Goal: Transaction & Acquisition: Purchase product/service

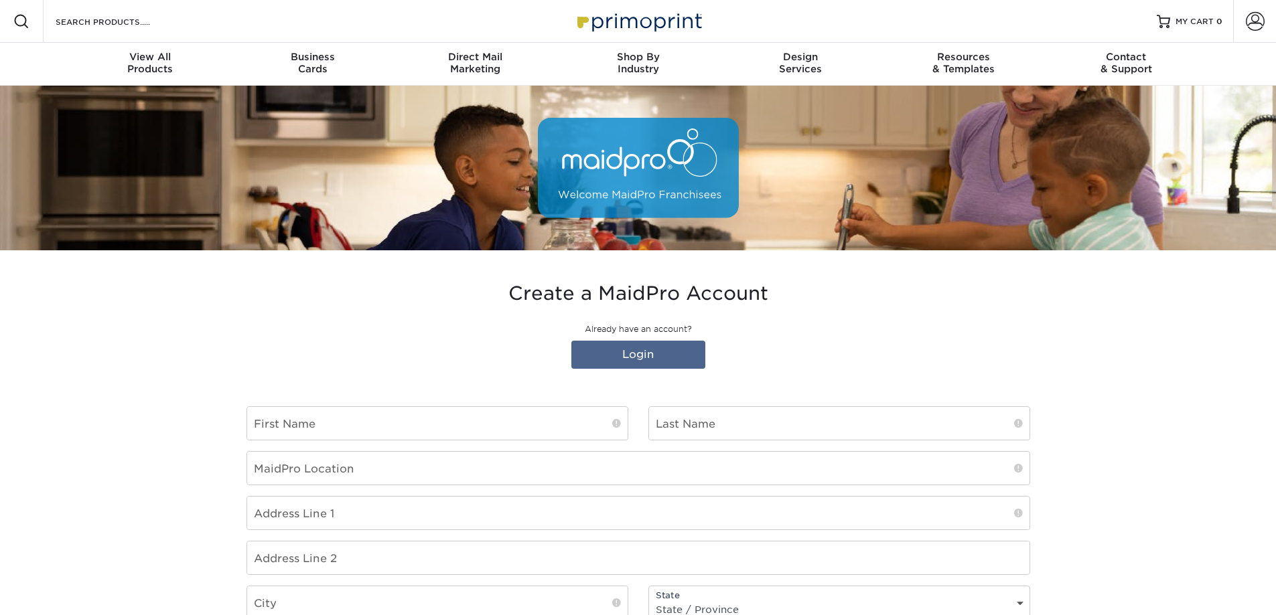
type input "[PERSON_NAME][EMAIL_ADDRESS][DOMAIN_NAME]"
click at [494, 429] on input "text" at bounding box center [437, 423] width 380 height 33
type input "[PERSON_NAME]"
type input "Ackley"
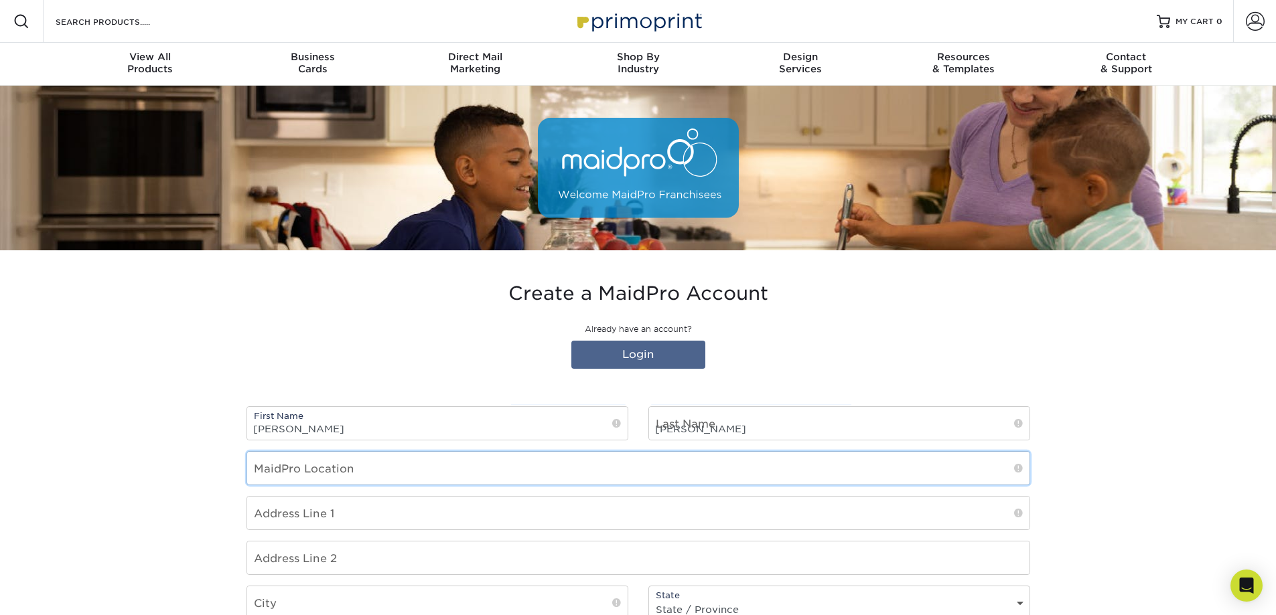
type input "Maidpro of Smithfield"
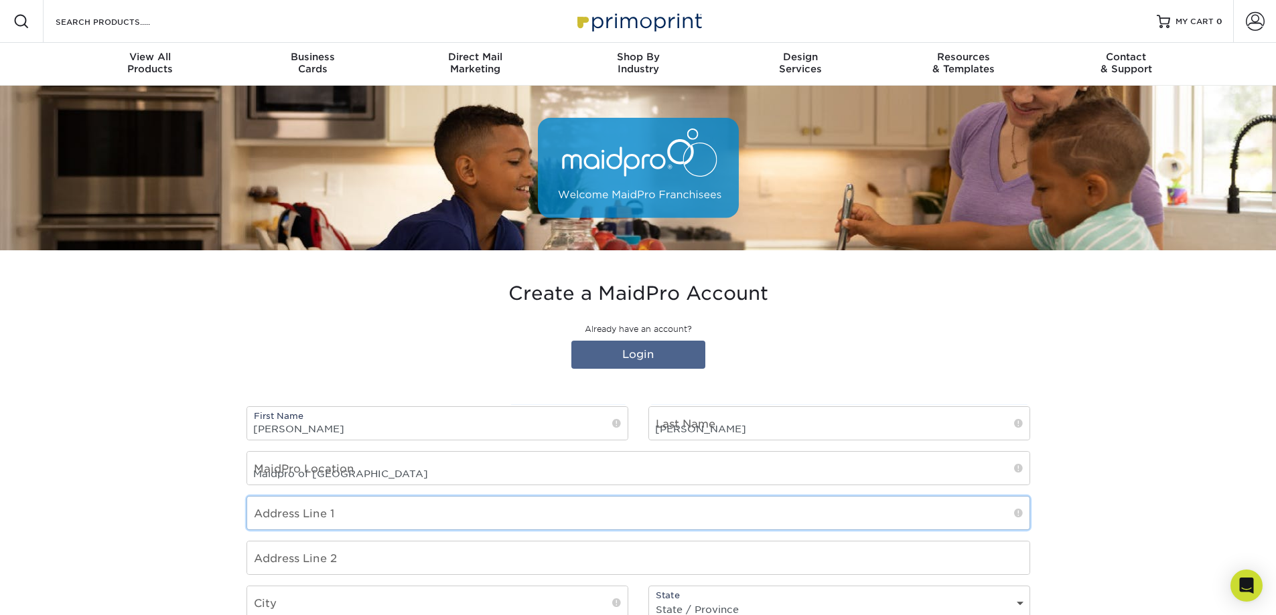
type input "357 Putnam Pike"
type input "9"
type input "Smithfield"
select select "RI"
type input "02917"
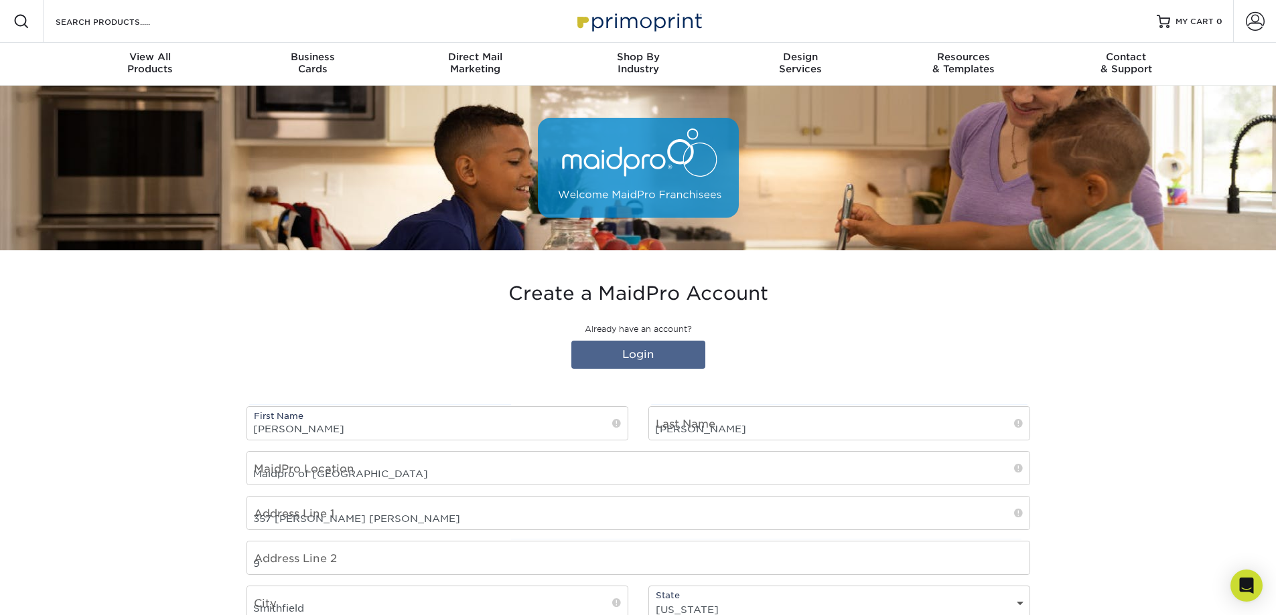
select select "US"
type input "4014800924"
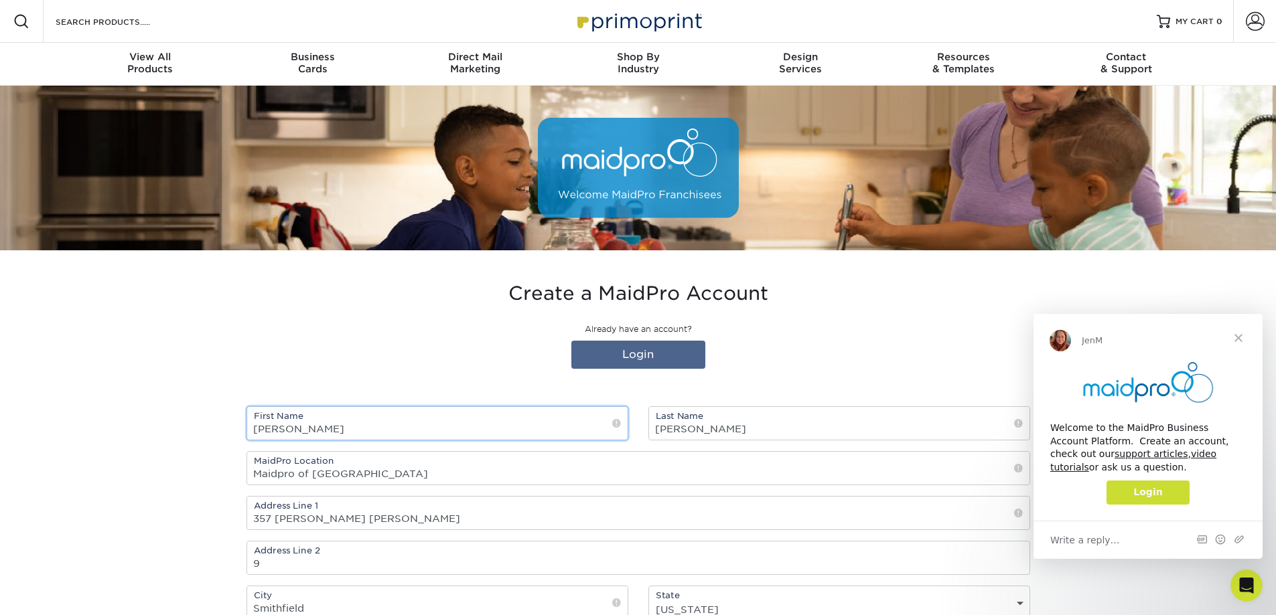
scroll to position [201, 0]
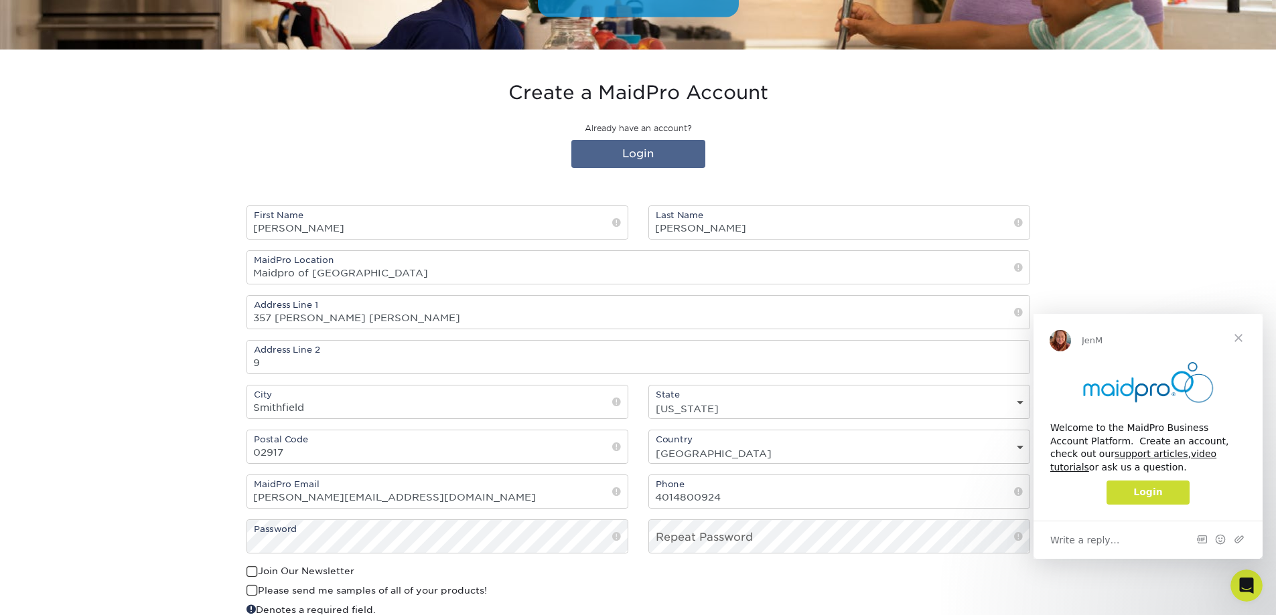
click at [1152, 487] on span "Login" at bounding box center [1147, 492] width 29 height 11
click at [1242, 332] on span "Close" at bounding box center [1238, 338] width 48 height 48
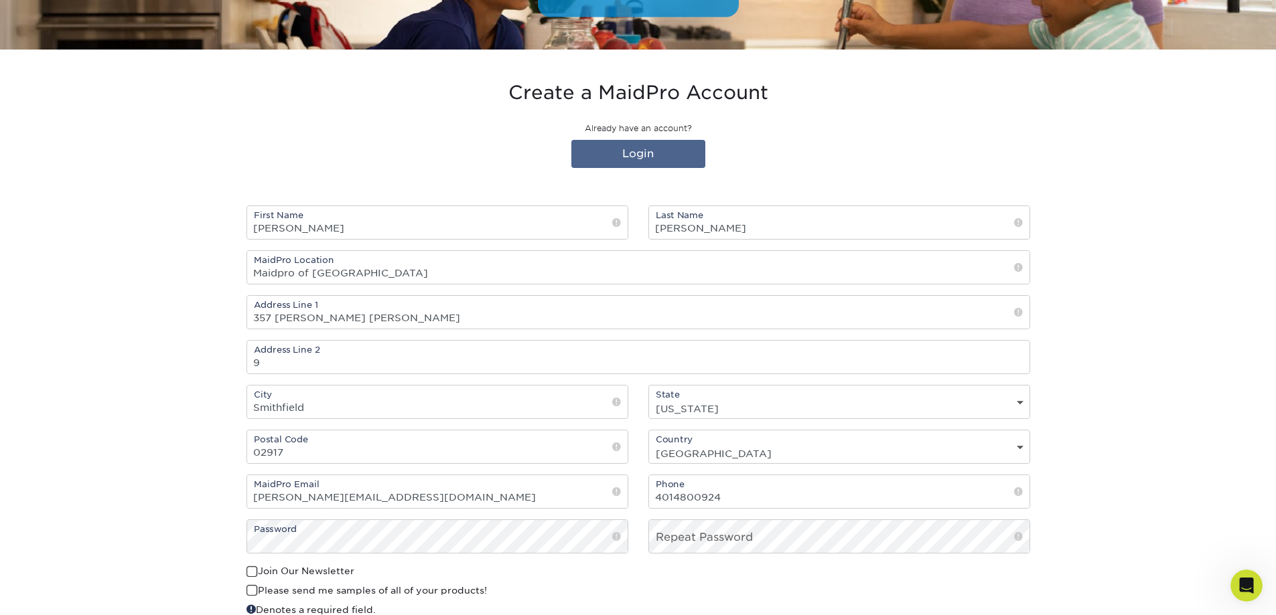
scroll to position [0, 0]
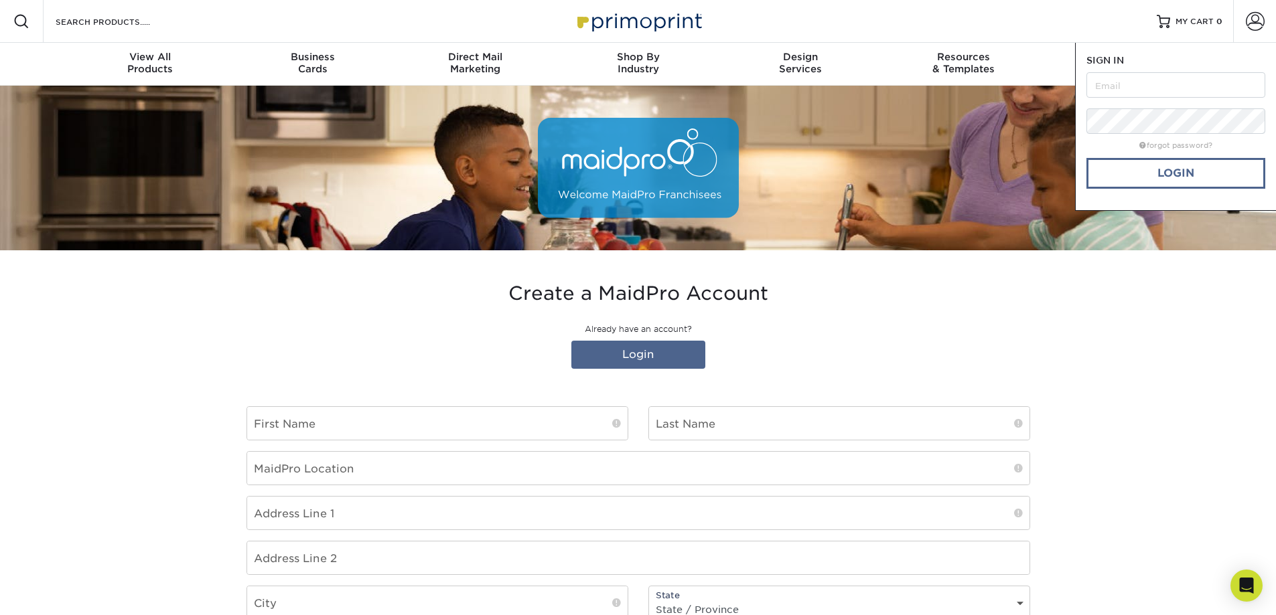
type input "[PERSON_NAME][EMAIL_ADDRESS][DOMAIN_NAME]"
click at [1183, 174] on link "Login" at bounding box center [1175, 173] width 179 height 31
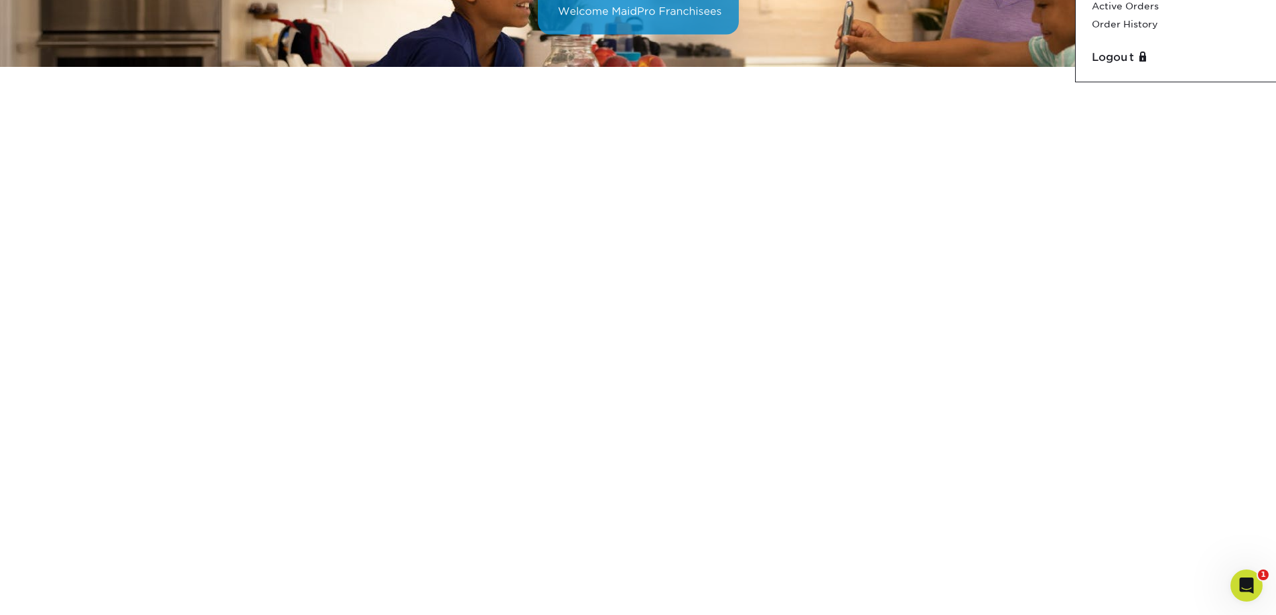
scroll to position [117, 0]
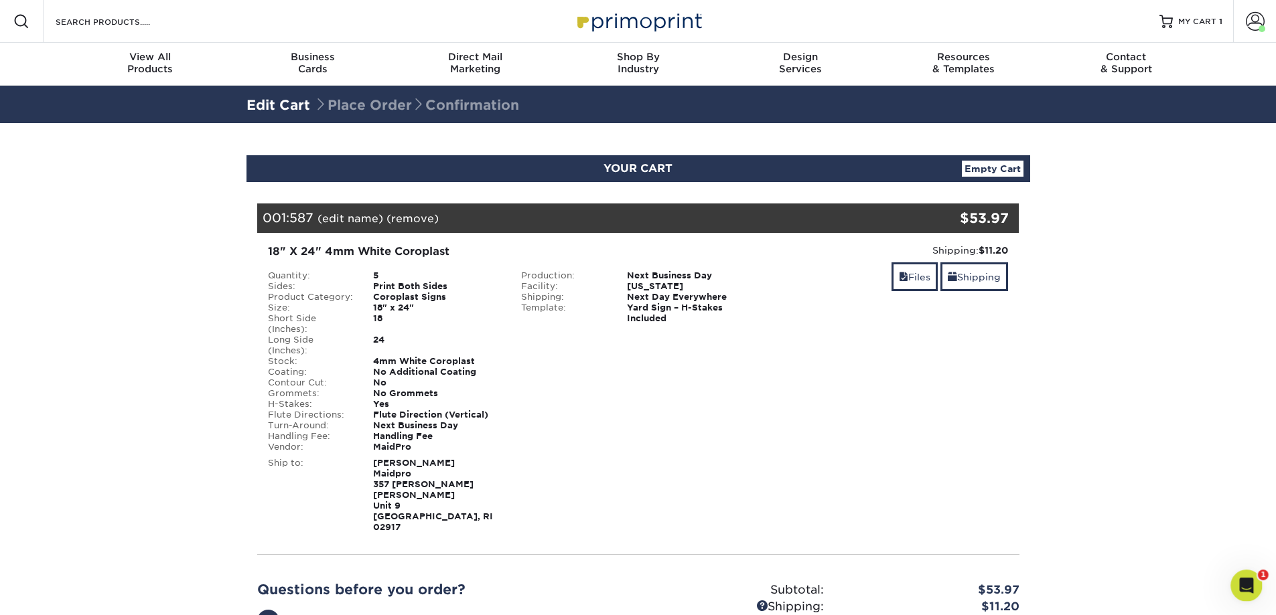
scroll to position [268, 0]
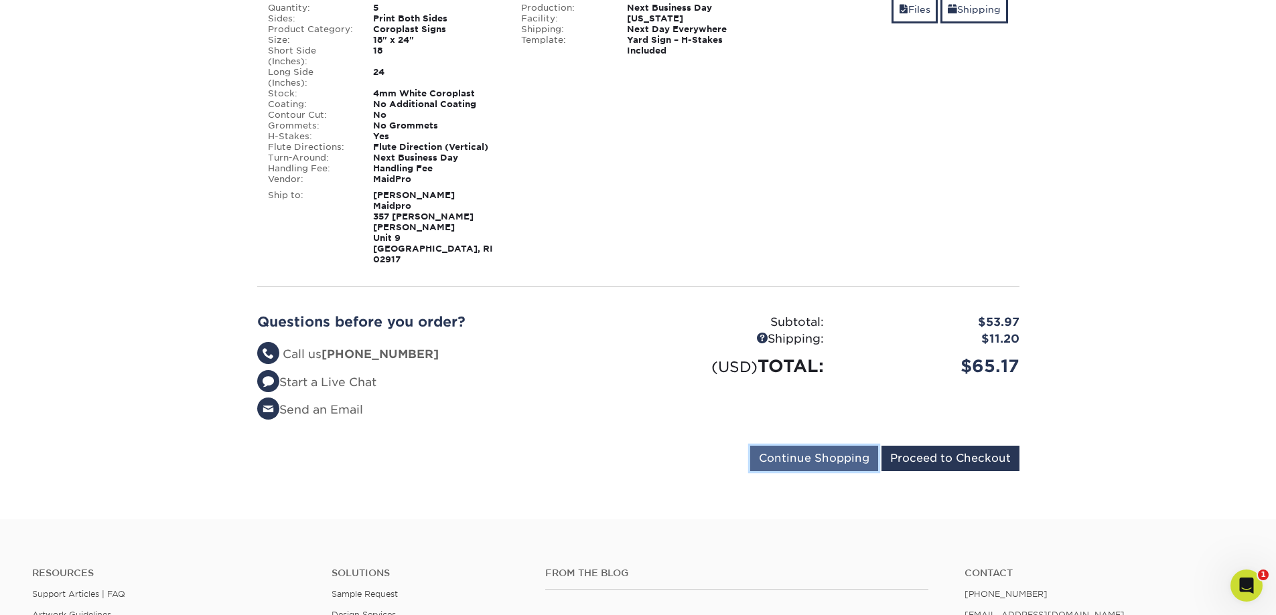
click at [796, 446] on input "Continue Shopping" at bounding box center [814, 458] width 128 height 25
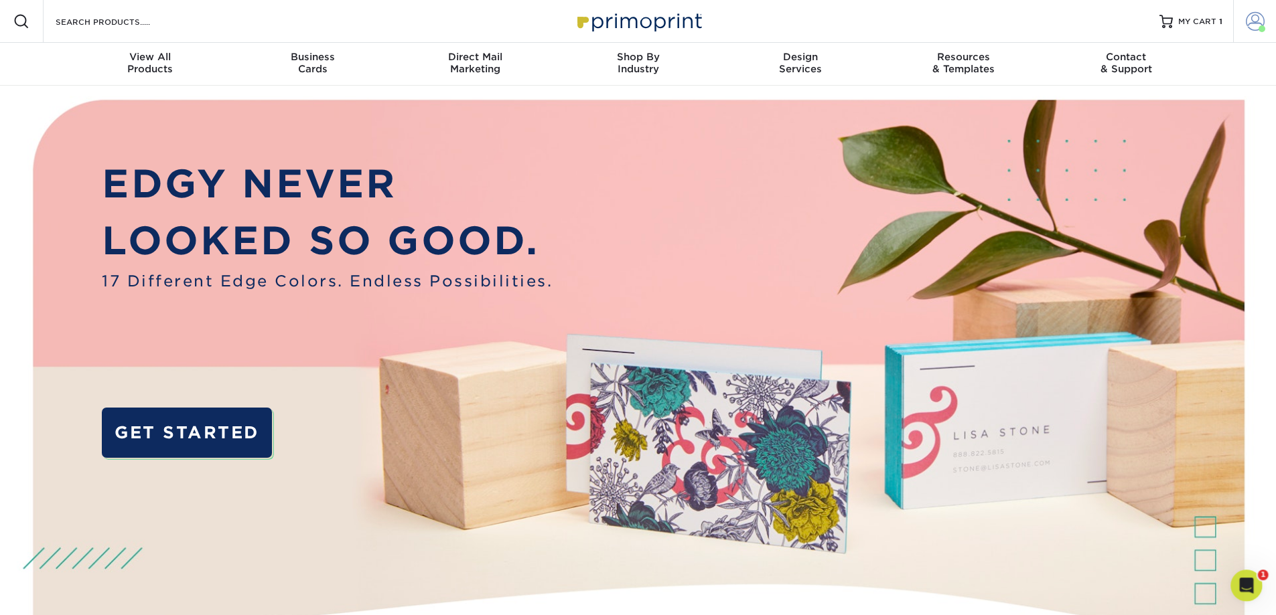
click at [1251, 29] on span at bounding box center [1255, 21] width 19 height 19
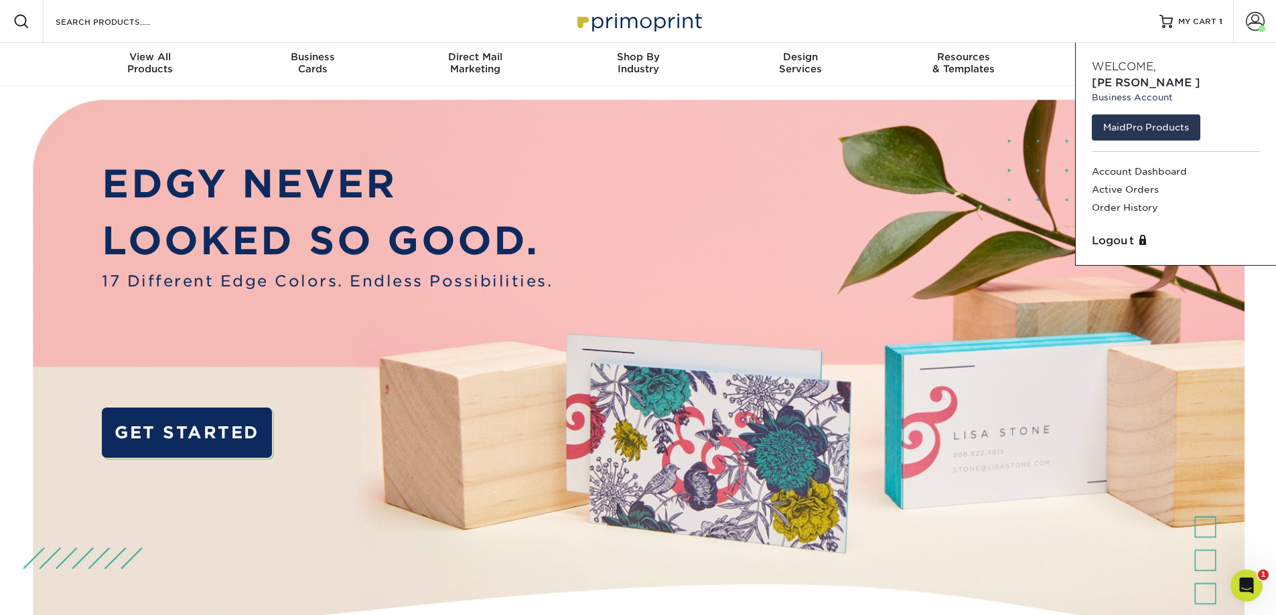
click at [1187, 109] on div "MaidPro Products Account Dashboard Active Orders Order History" at bounding box center [1175, 168] width 179 height 119
click at [1177, 115] on link "MaidPro Products" at bounding box center [1146, 127] width 108 height 25
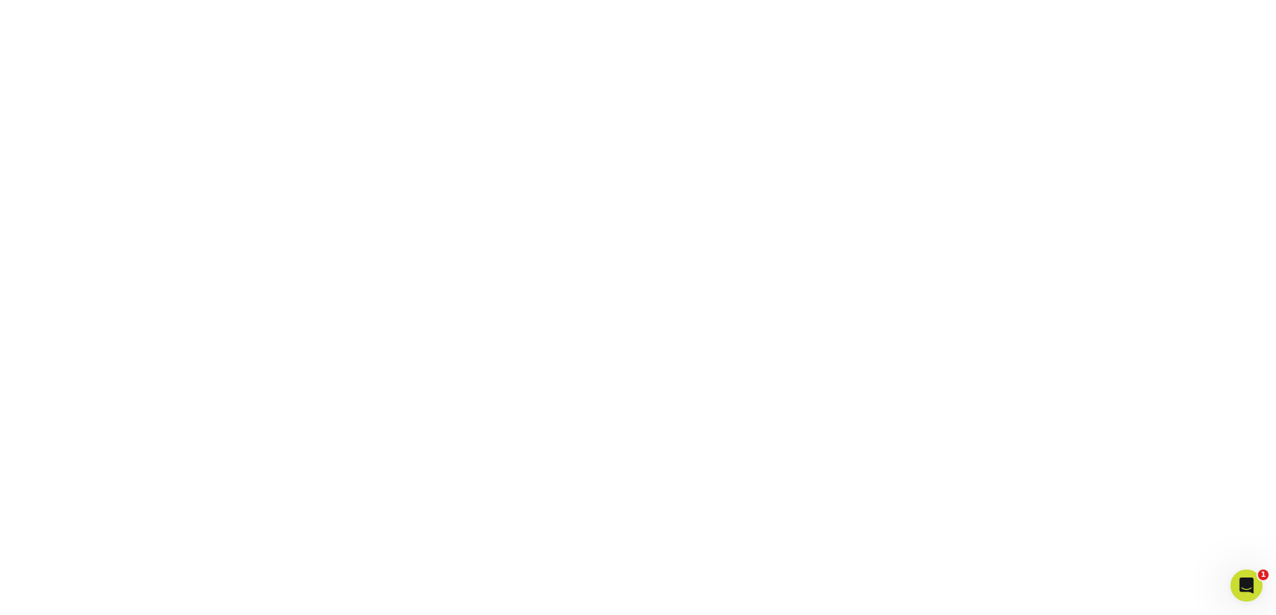
scroll to position [250, 0]
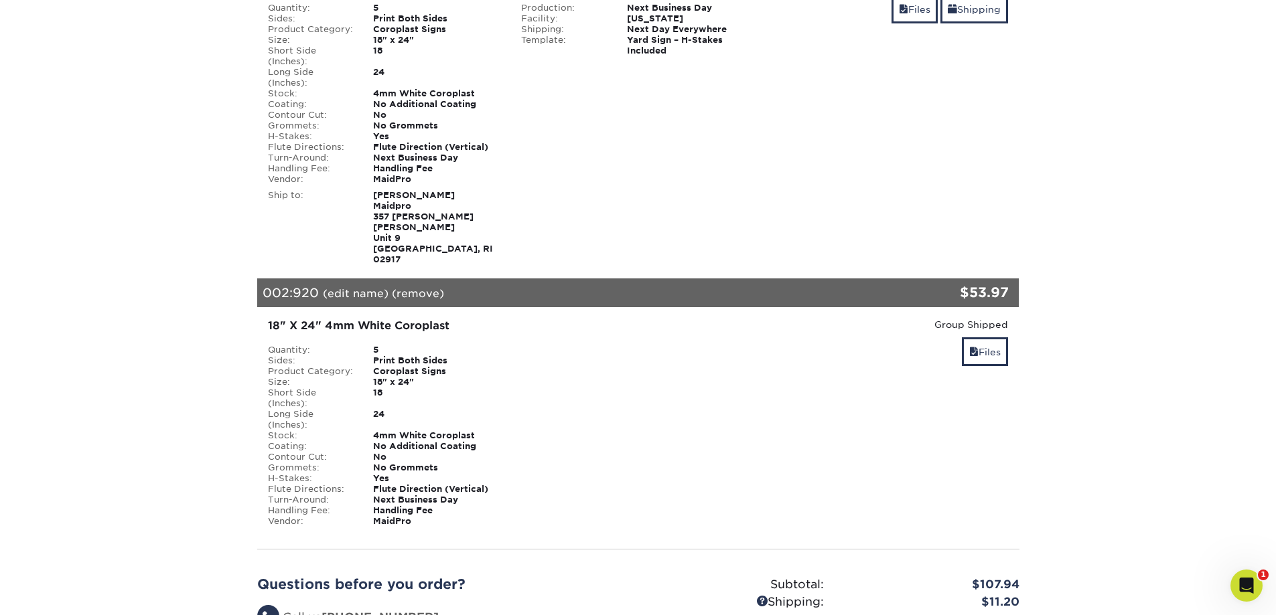
scroll to position [603, 0]
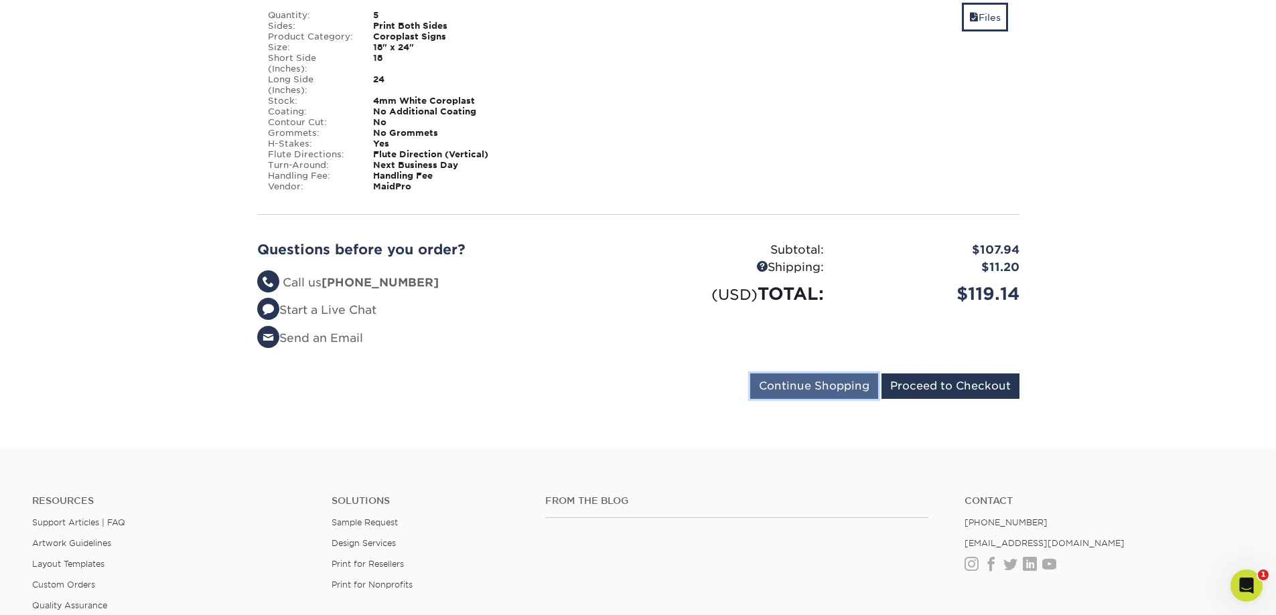
click at [826, 374] on input "Continue Shopping" at bounding box center [814, 386] width 128 height 25
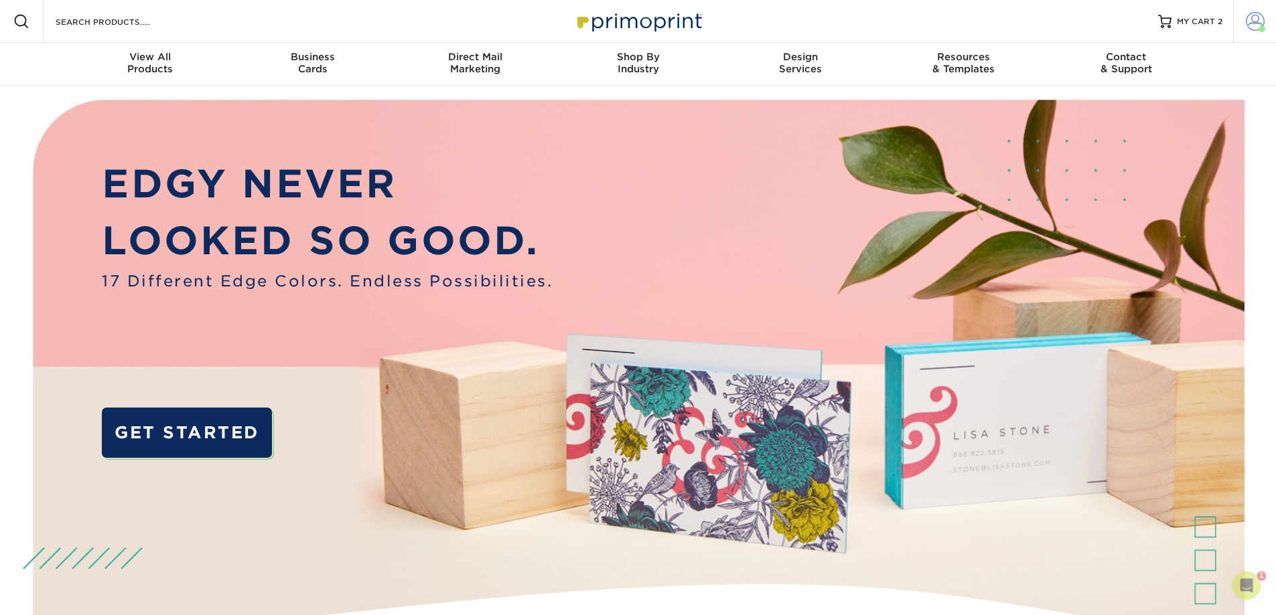
click at [1246, 19] on span at bounding box center [1255, 21] width 19 height 19
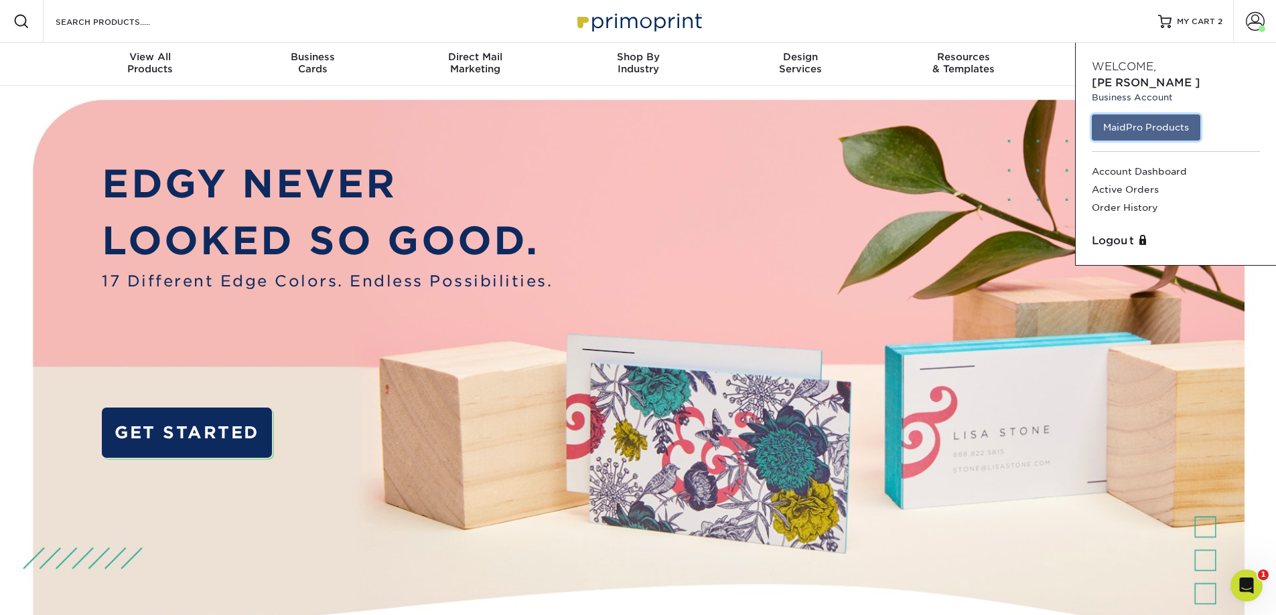
click at [1158, 115] on link "MaidPro Products" at bounding box center [1146, 127] width 108 height 25
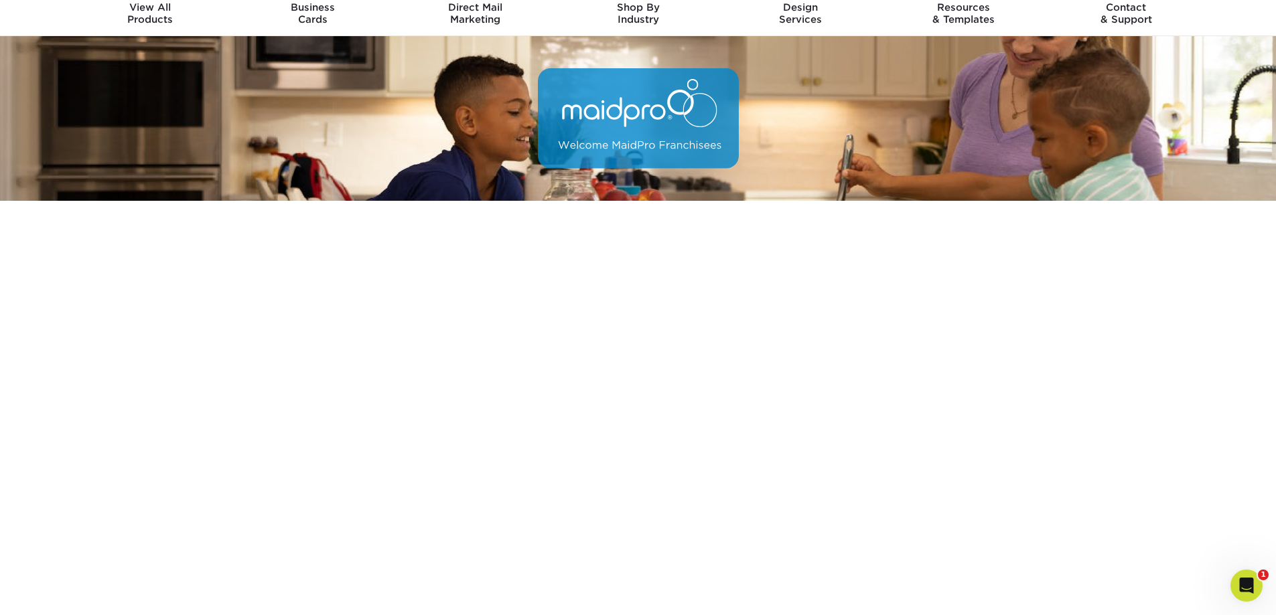
scroll to position [250, 0]
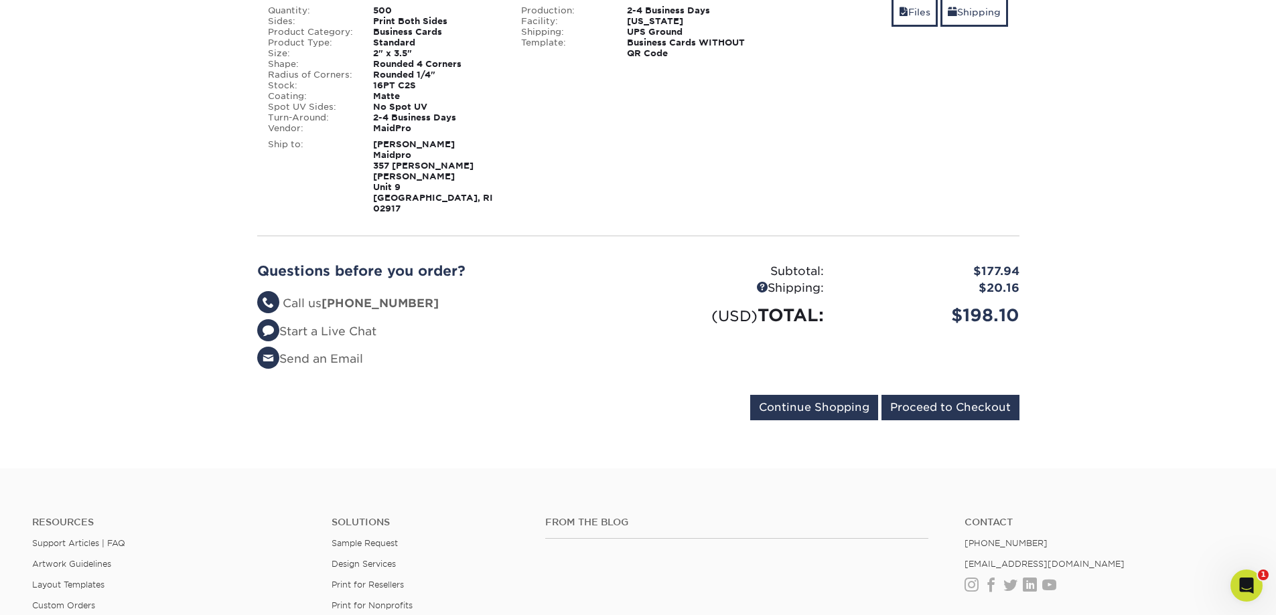
scroll to position [1005, 0]
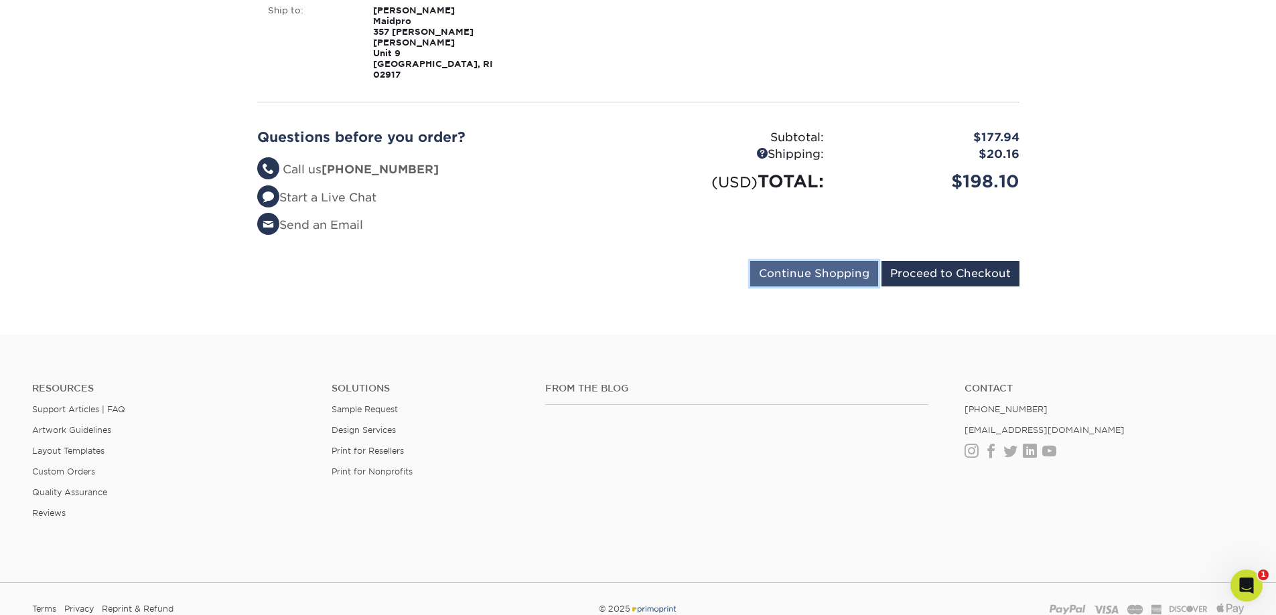
click at [863, 261] on input "Continue Shopping" at bounding box center [814, 273] width 128 height 25
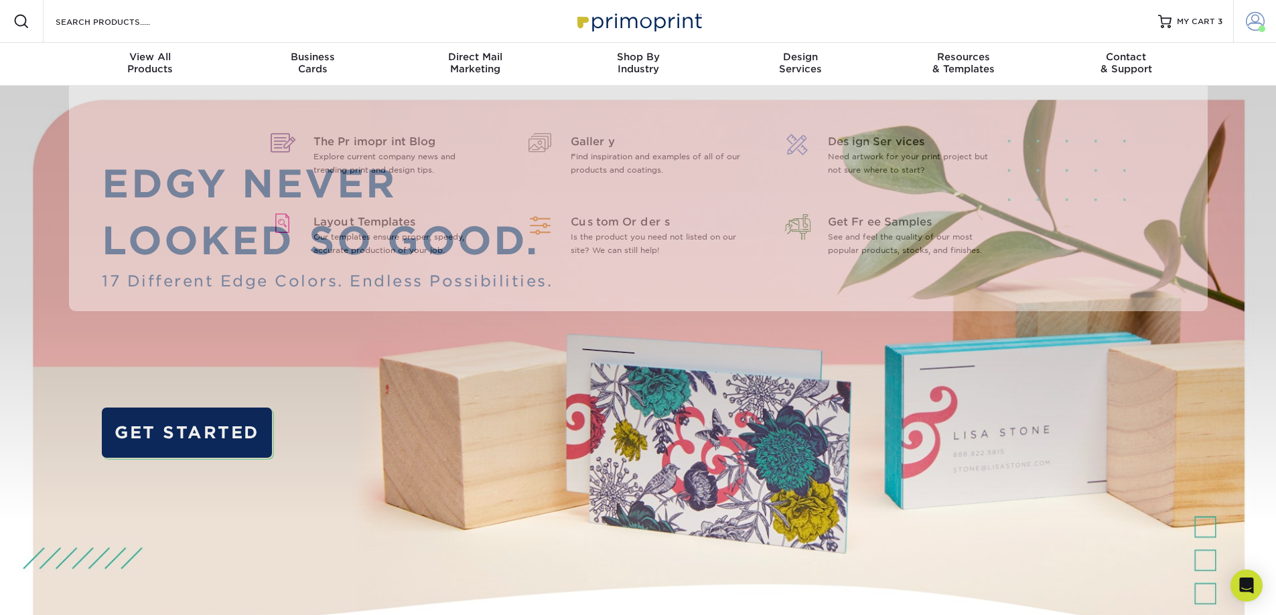
click at [1254, 17] on span at bounding box center [1255, 21] width 19 height 19
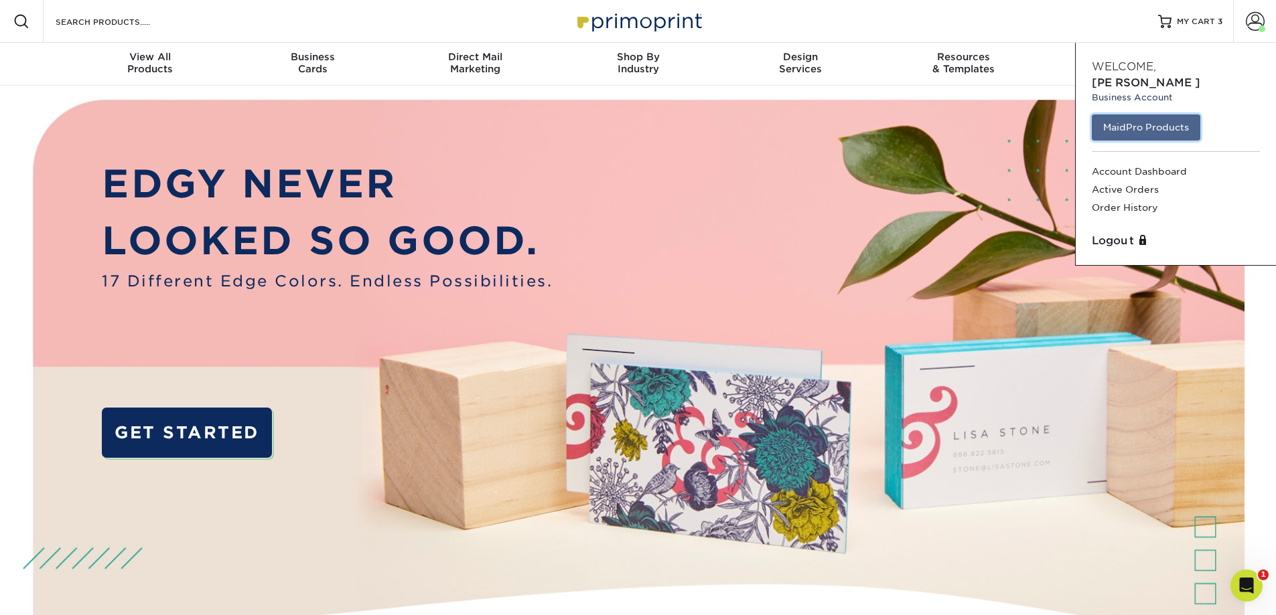
click at [1157, 118] on link "MaidPro Products" at bounding box center [1146, 127] width 108 height 25
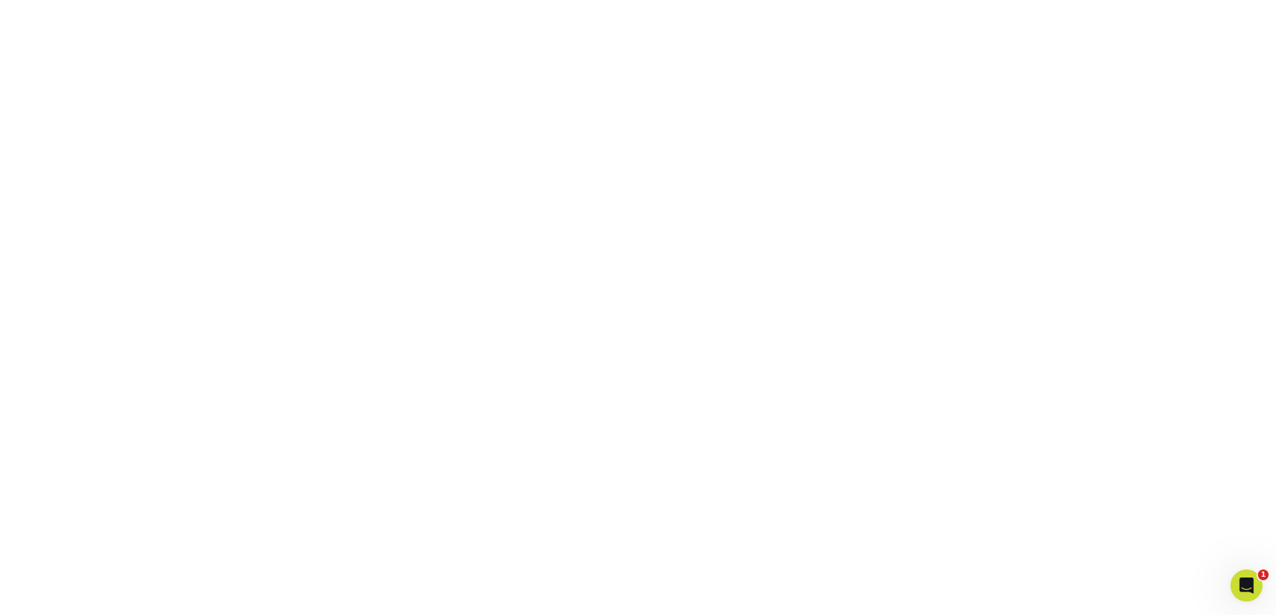
scroll to position [250, 0]
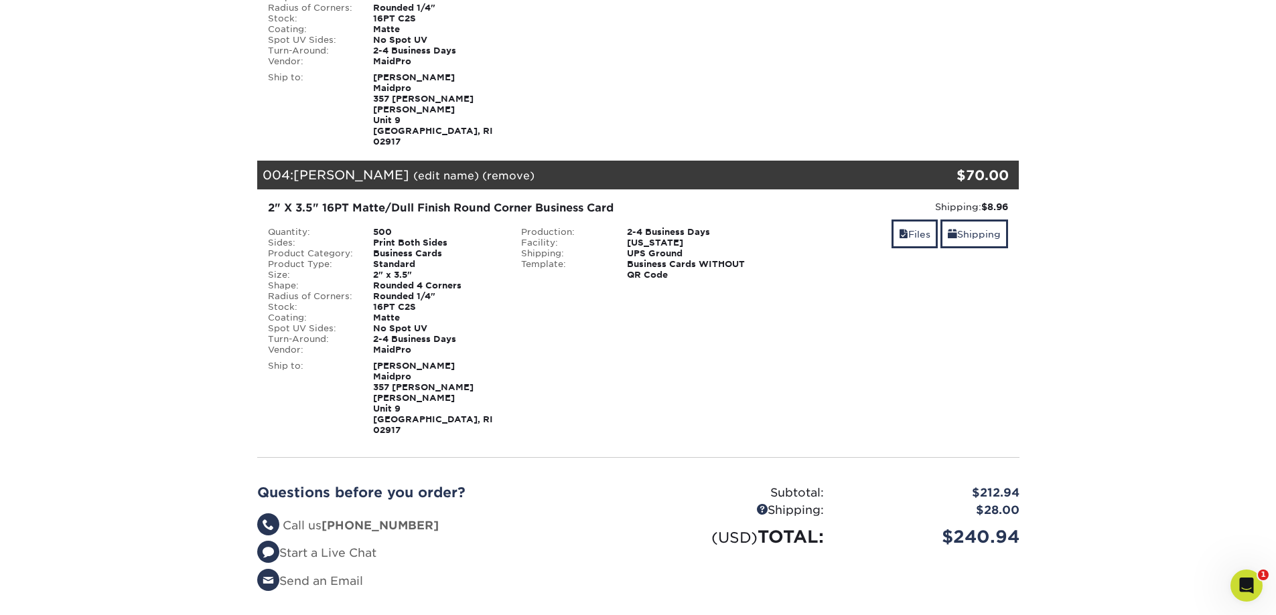
scroll to position [1005, 0]
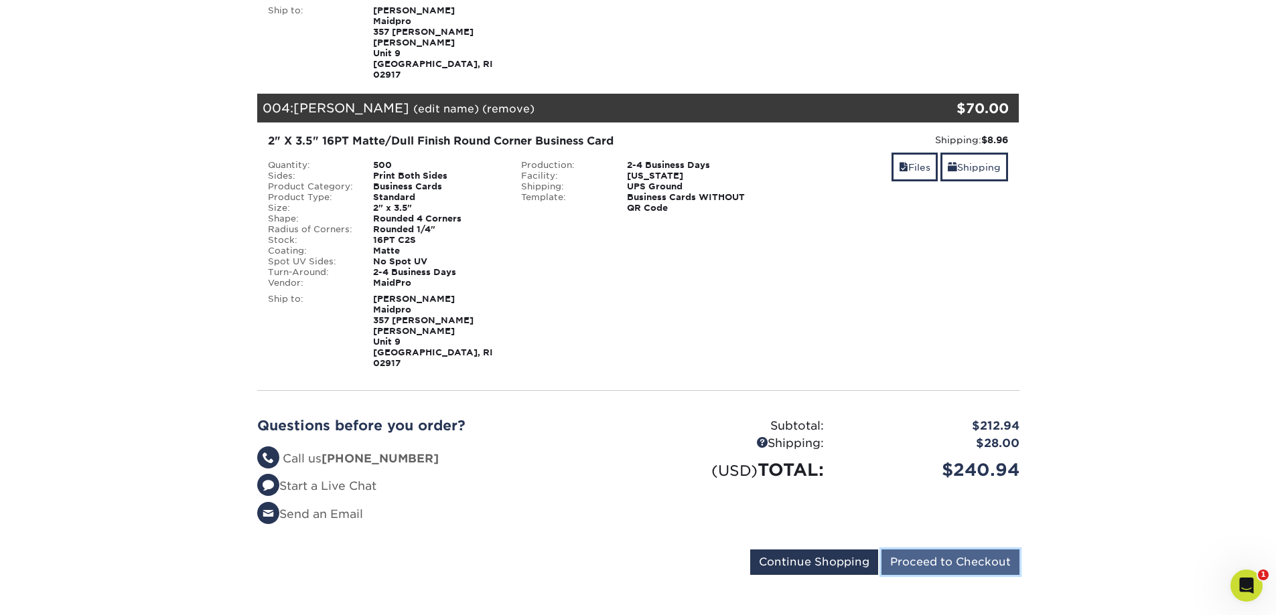
click at [916, 550] on input "Proceed to Checkout" at bounding box center [950, 562] width 138 height 25
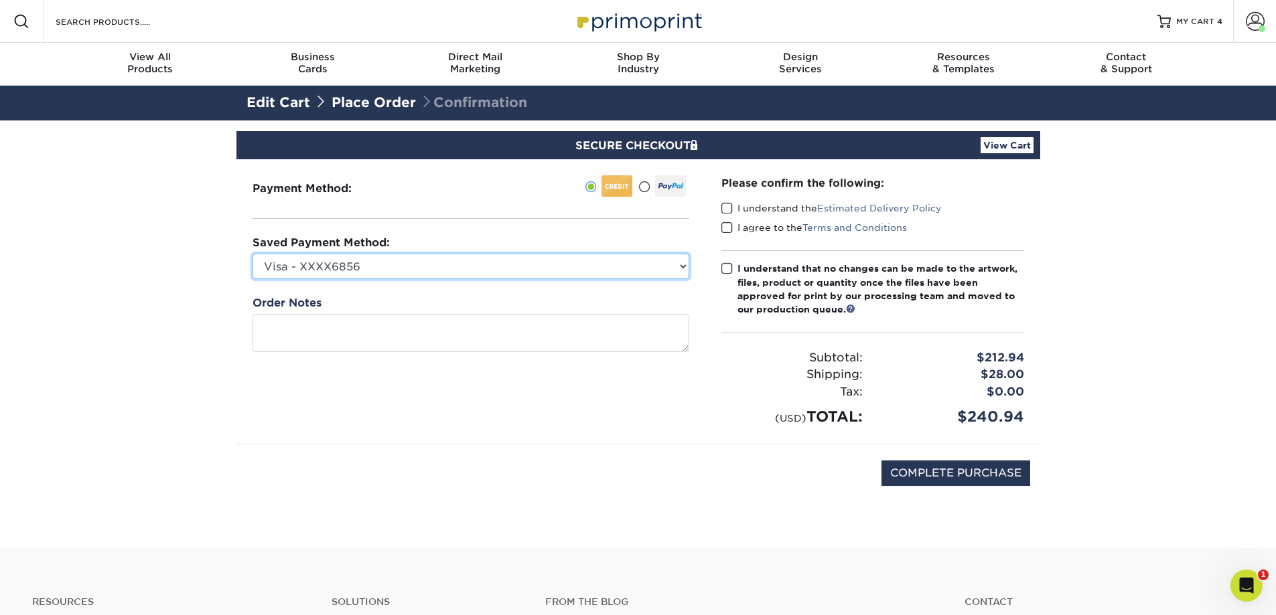
click at [666, 273] on select "Visa - XXXX6856 Visa - XXXX3888 Visa - XXXX8335 New Credit Card" at bounding box center [470, 266] width 437 height 25
select select "52946"
click at [252, 254] on select "Visa - XXXX6856 Visa - XXXX3888 Visa - XXXX8335 New Credit Card" at bounding box center [470, 266] width 437 height 25
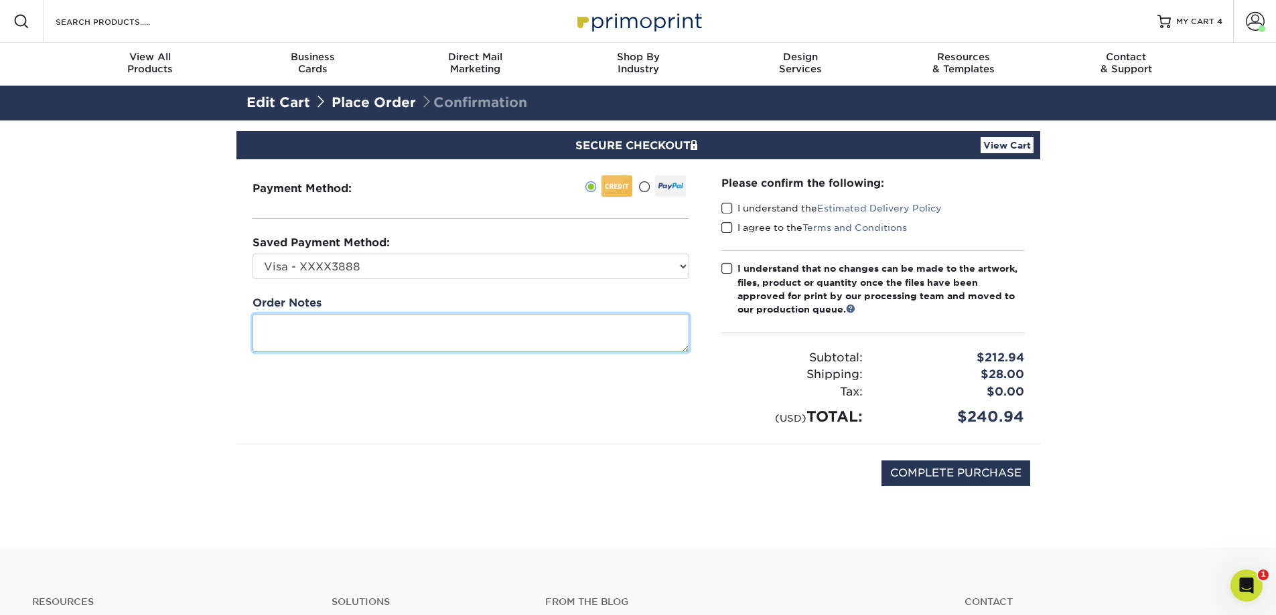
click at [427, 327] on textarea at bounding box center [470, 333] width 437 height 38
type textarea "Please combine shipping where possible."
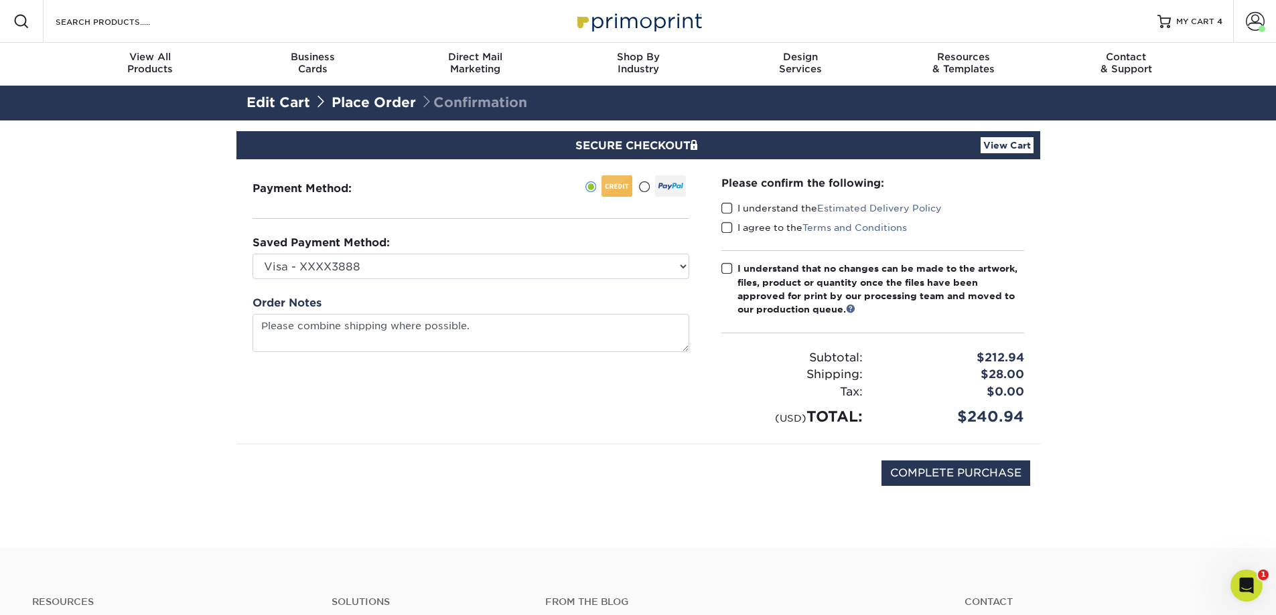
click at [728, 210] on span at bounding box center [726, 208] width 11 height 13
click at [0, 0] on input "I understand the Estimated Delivery Policy" at bounding box center [0, 0] width 0 height 0
click at [726, 226] on span at bounding box center [726, 228] width 11 height 13
click at [0, 0] on input "I agree to the Terms and Conditions" at bounding box center [0, 0] width 0 height 0
click at [729, 271] on span at bounding box center [726, 269] width 11 height 13
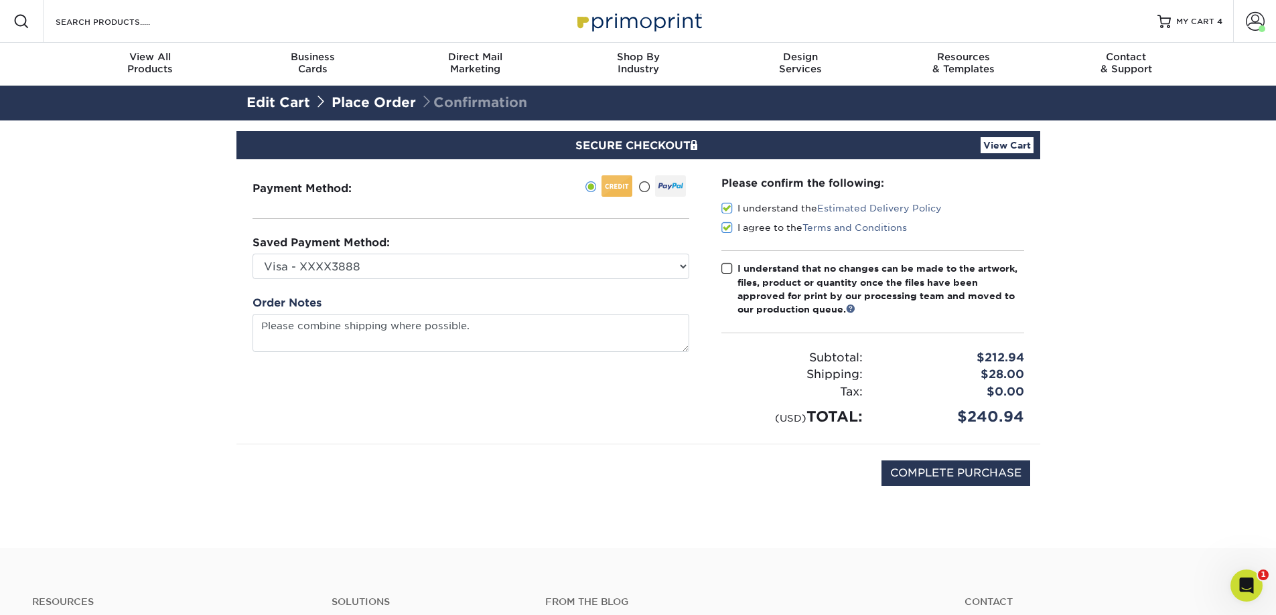
click at [0, 0] on input "I understand that no changes can be made to the artwork, files, product or quan…" at bounding box center [0, 0] width 0 height 0
click at [977, 467] on input "COMPLETE PURCHASE" at bounding box center [955, 473] width 149 height 25
type input "PROCESSING, PLEASE WAIT..."
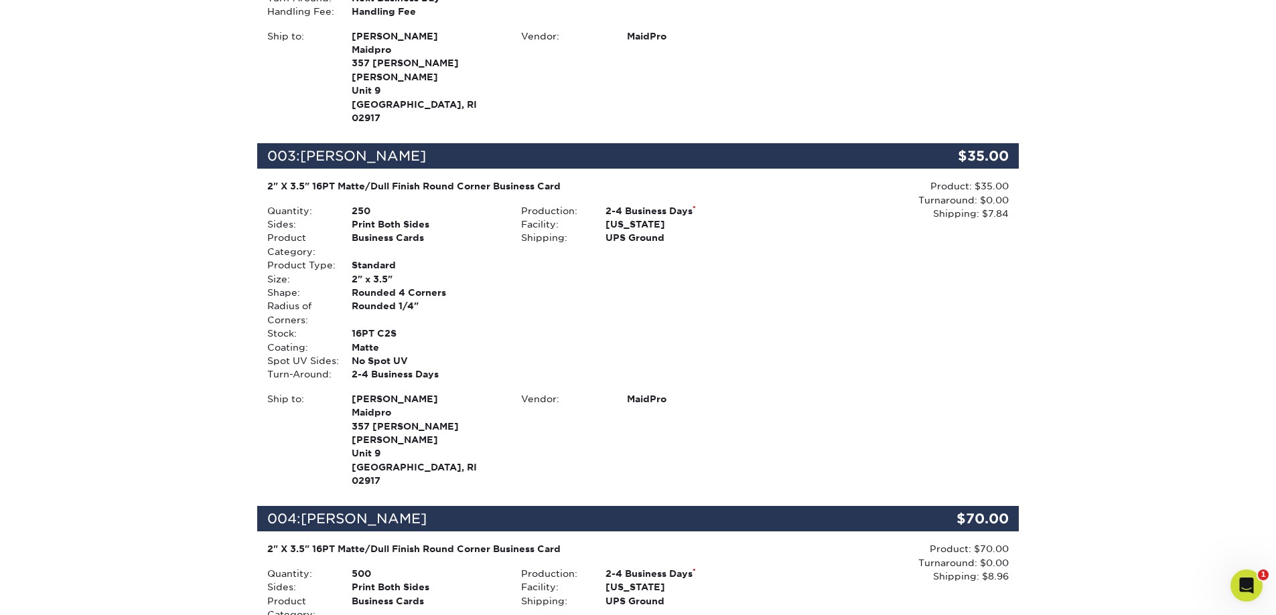
scroll to position [1473, 0]
